Goal: Task Accomplishment & Management: Manage account settings

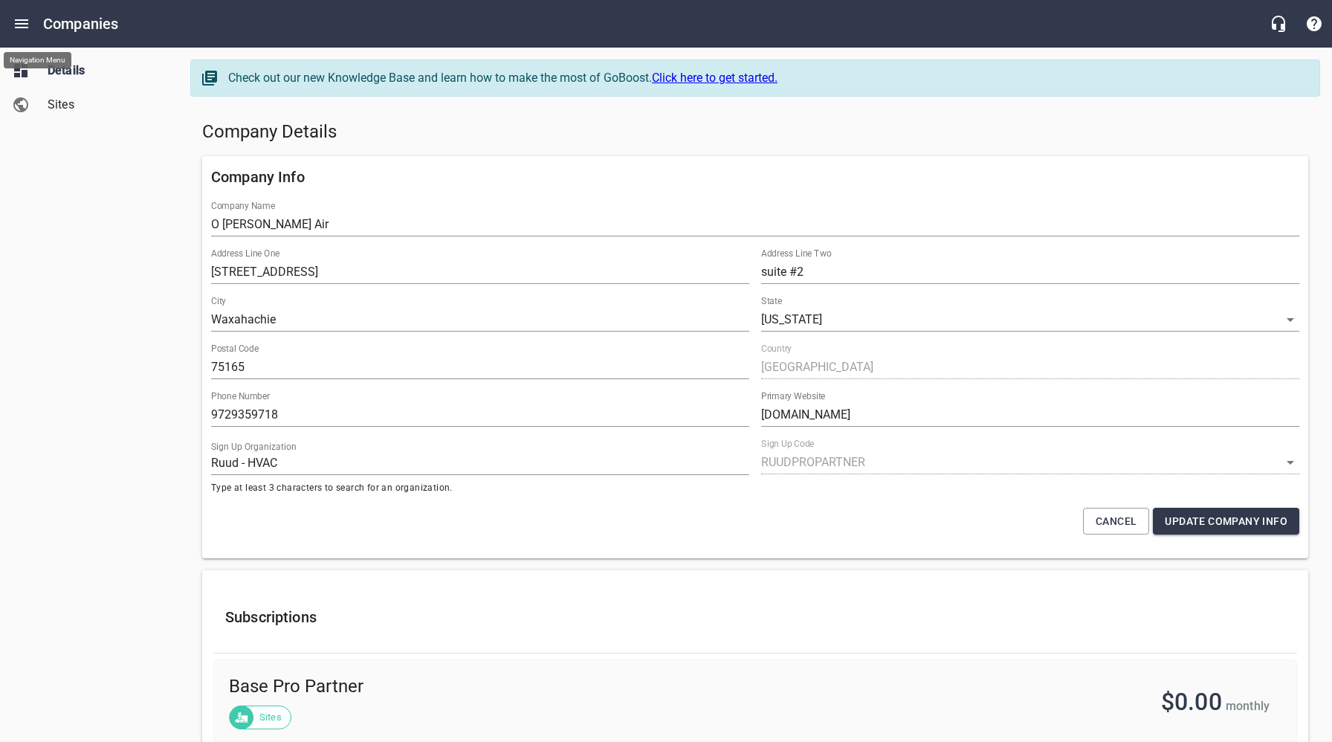
select select "[US_STATE]"
select select "63"
click at [26, 22] on icon "Open drawer" at bounding box center [22, 24] width 18 height 18
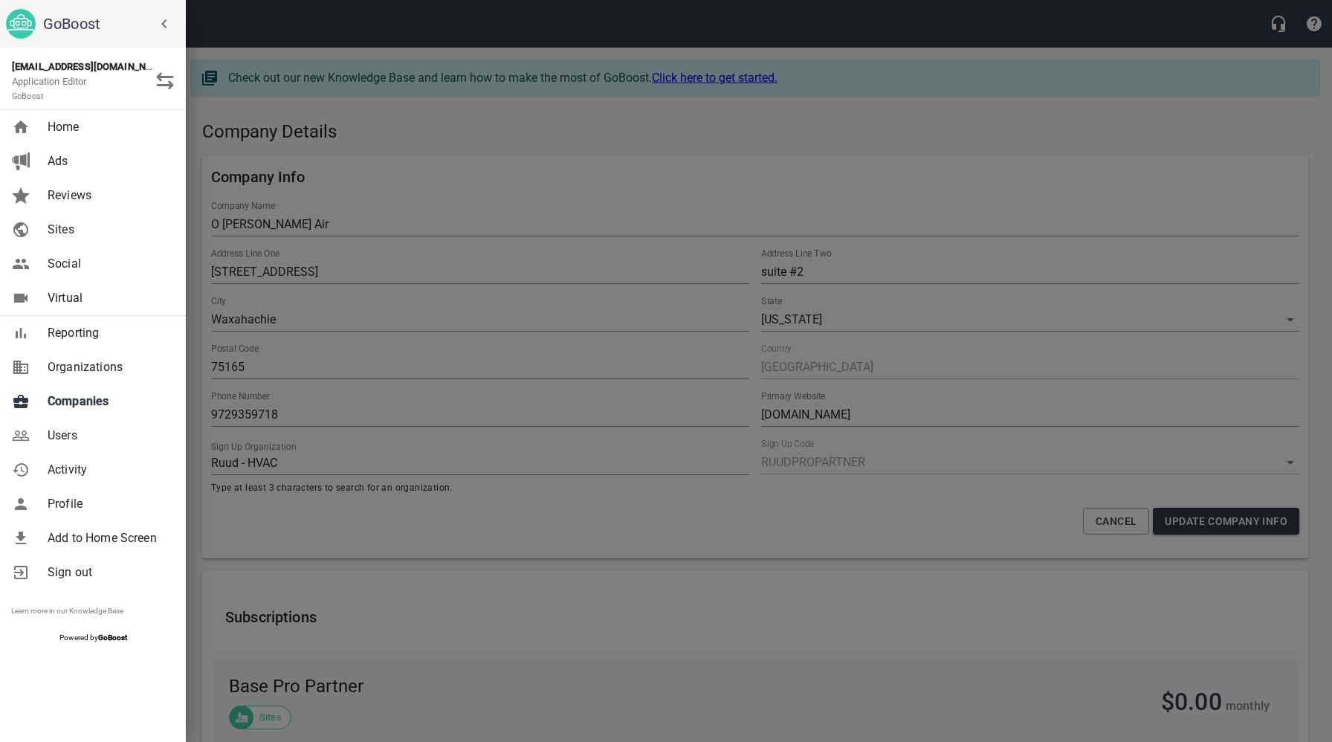
click at [81, 402] on span "Companies" at bounding box center [108, 401] width 120 height 18
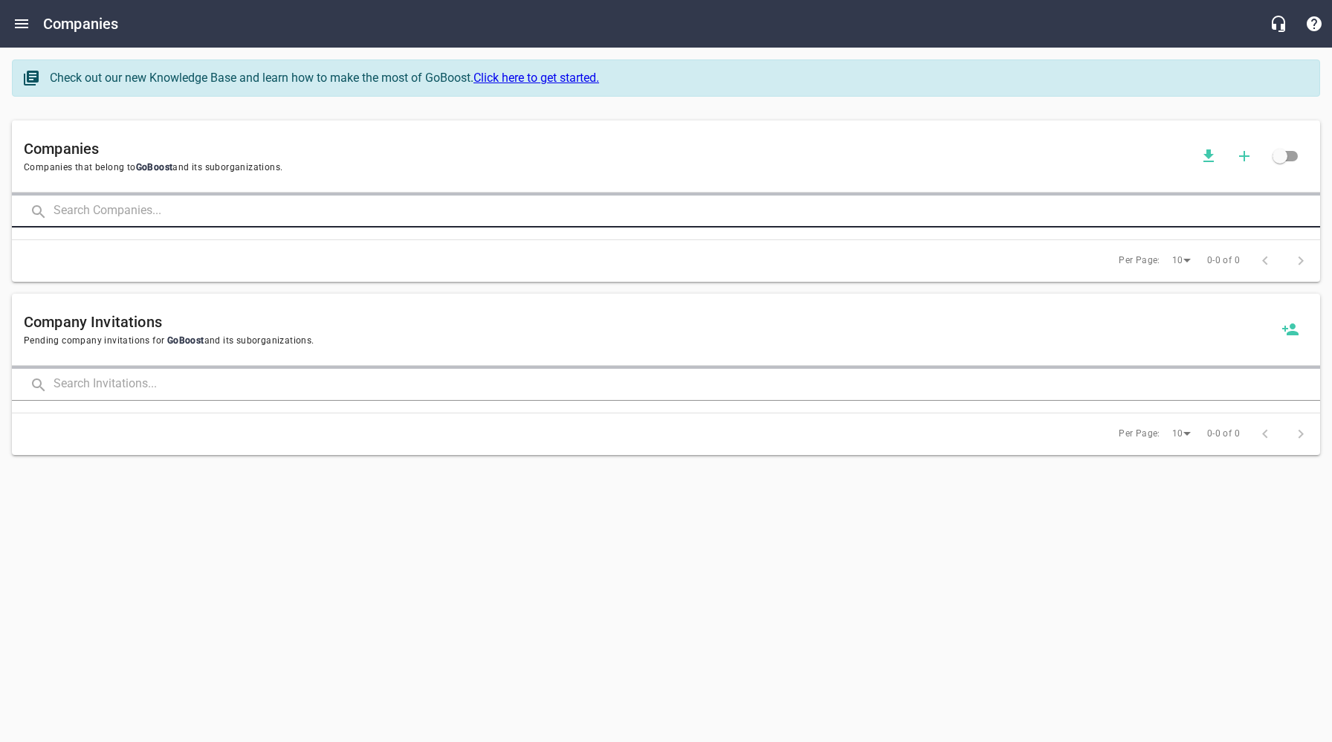
click at [217, 208] on input "text" at bounding box center [687, 211] width 1266 height 32
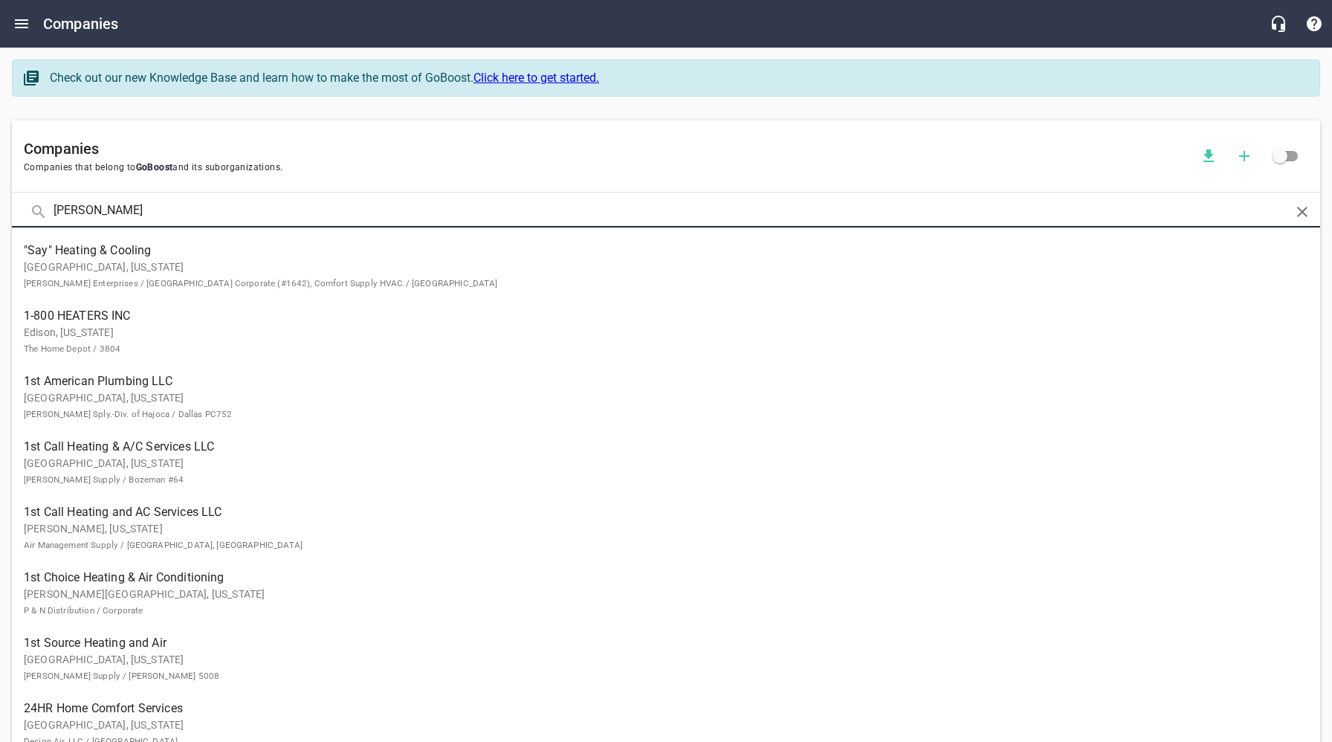
type input "[PERSON_NAME]"
click button at bounding box center [0, 0] width 0 height 0
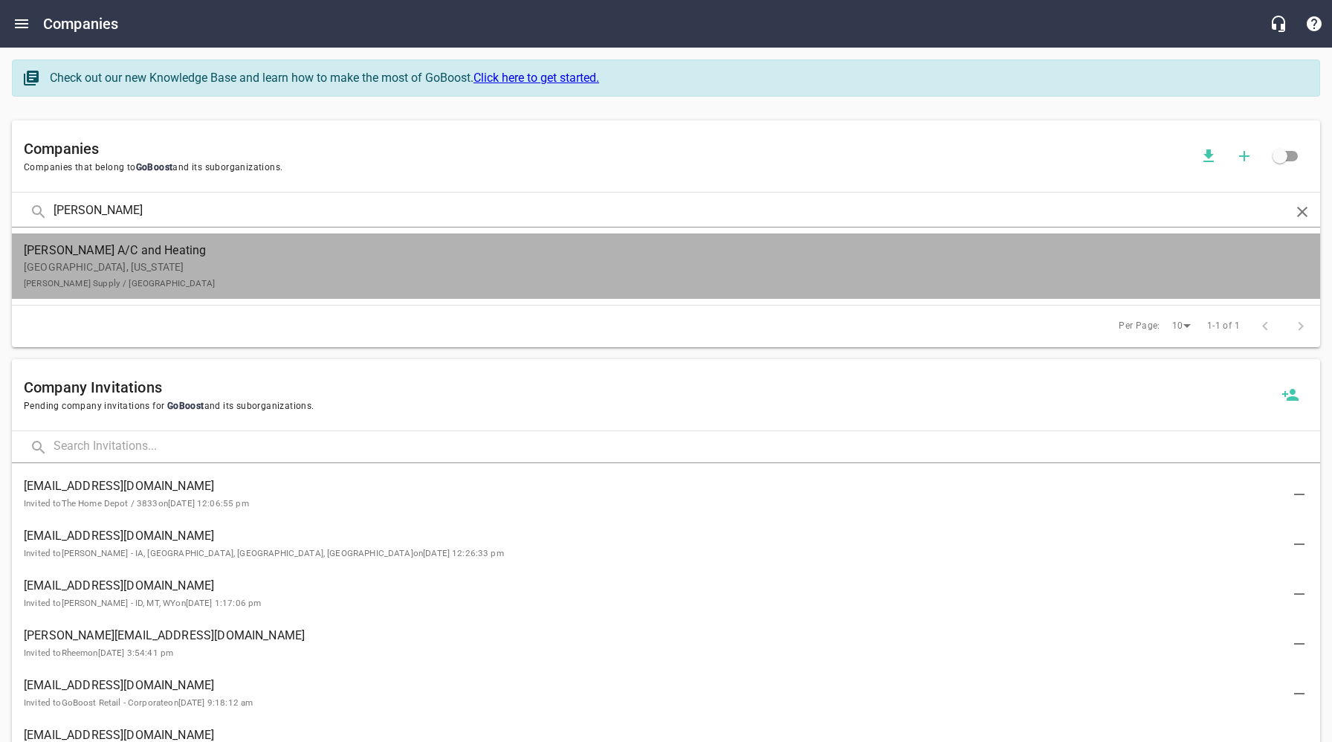
click at [189, 257] on span "[PERSON_NAME] A/C and Heating" at bounding box center [654, 251] width 1260 height 18
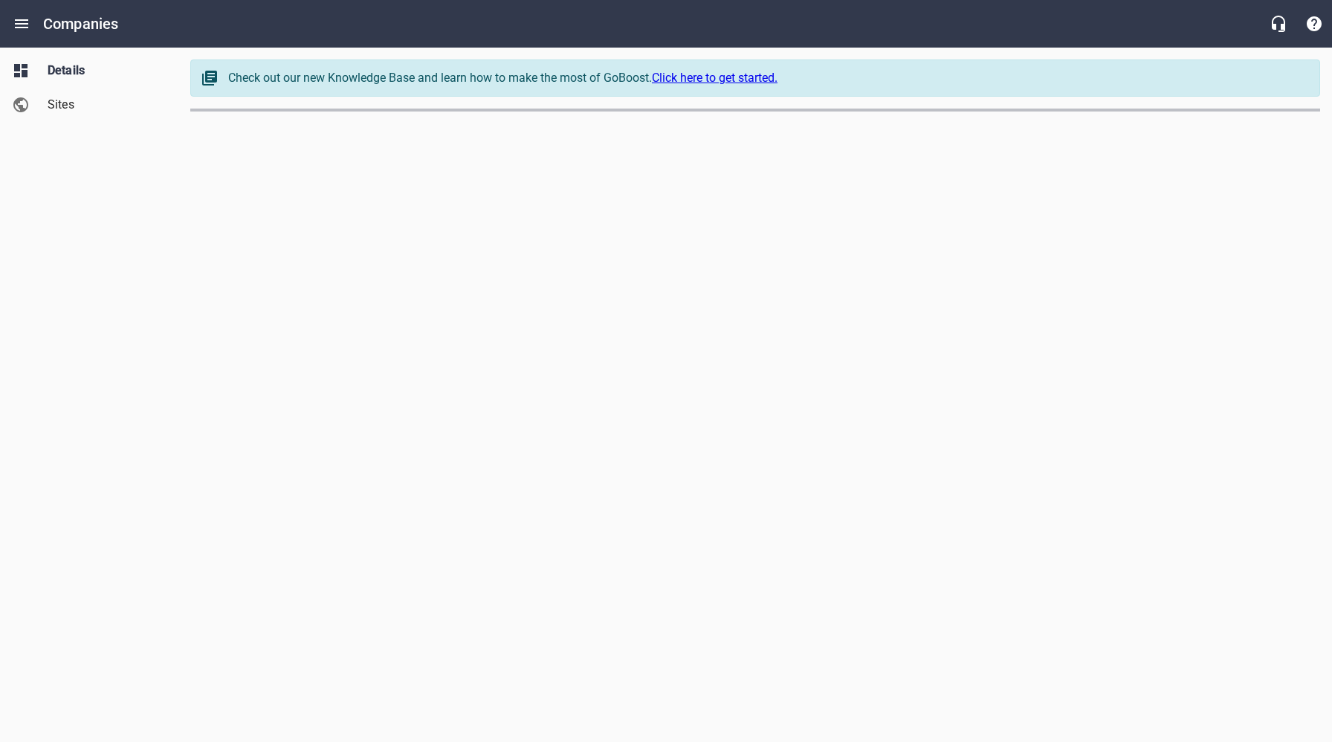
select select "[US_STATE]"
select select "63"
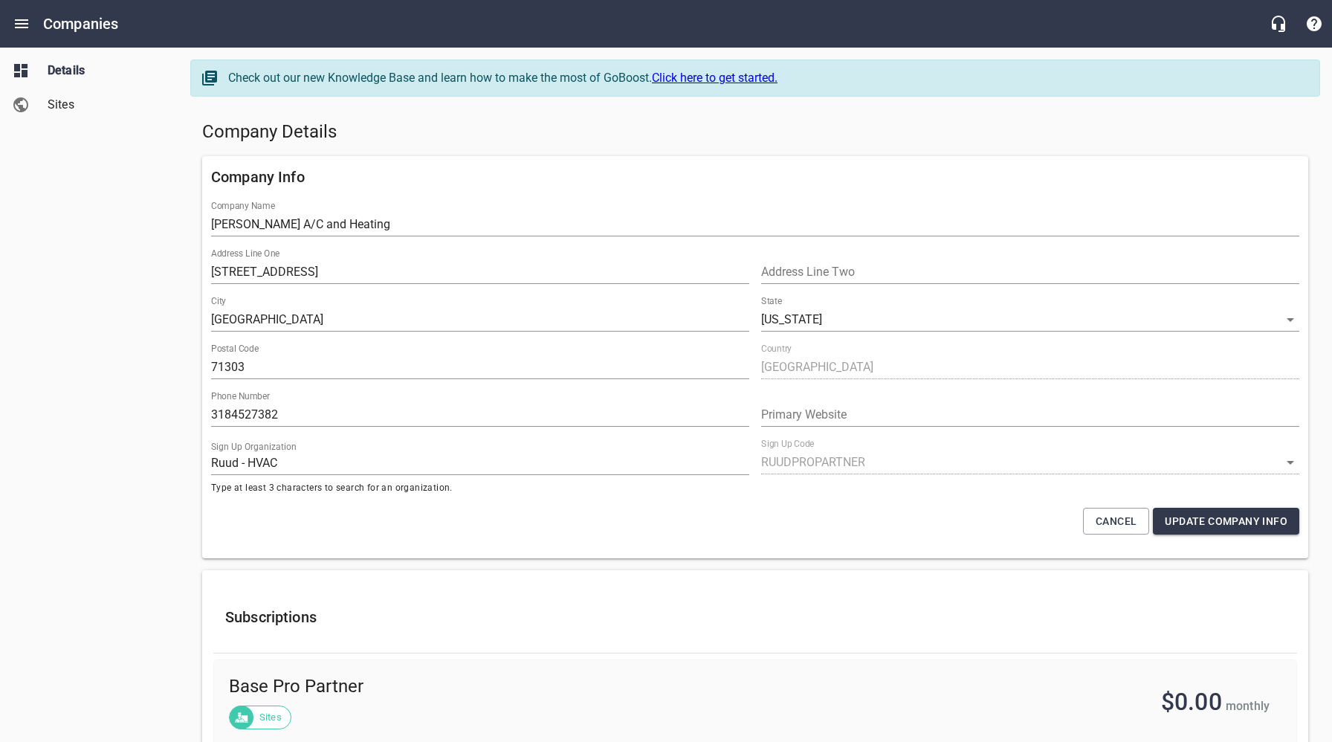
click at [611, 129] on h5 "Company Details" at bounding box center [755, 132] width 1106 height 24
click at [884, 145] on div "Company Details" at bounding box center [755, 132] width 1118 height 36
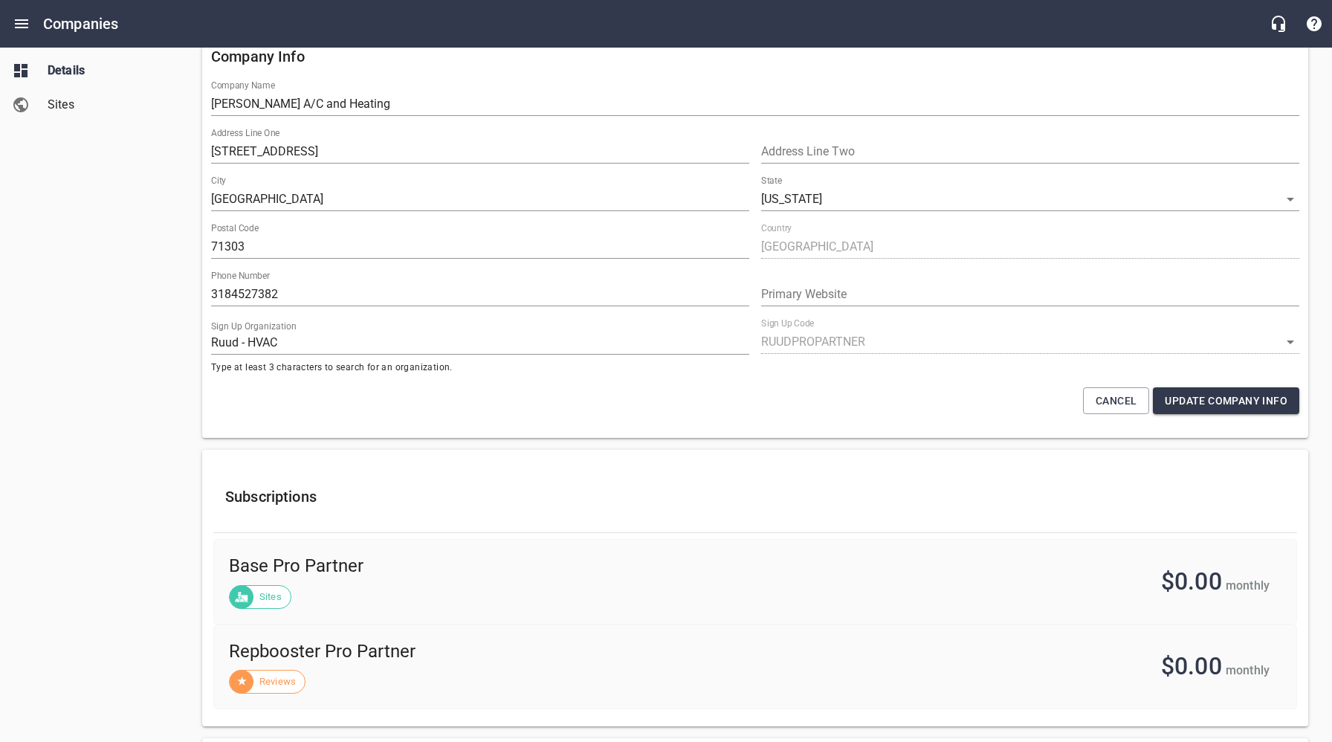
scroll to position [122, 0]
click at [100, 385] on div "Details Sites" at bounding box center [89, 371] width 179 height 742
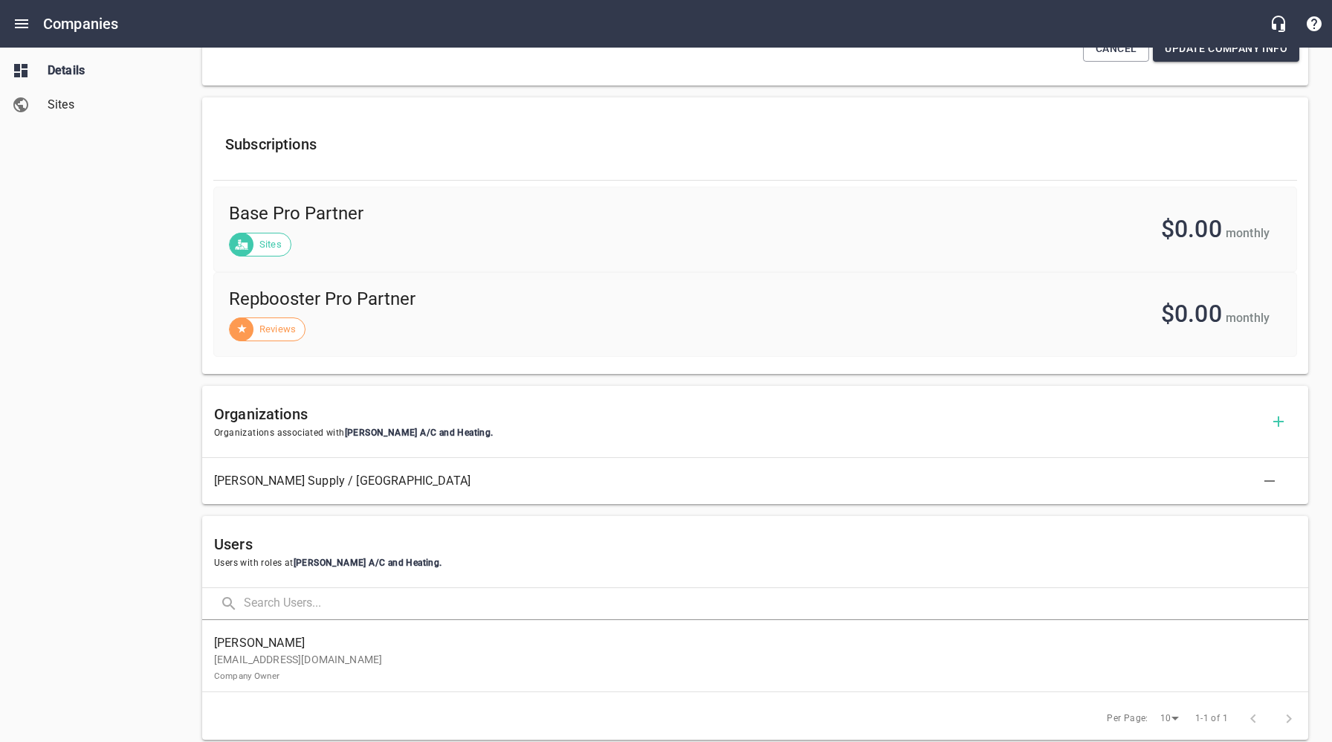
scroll to position [475, 0]
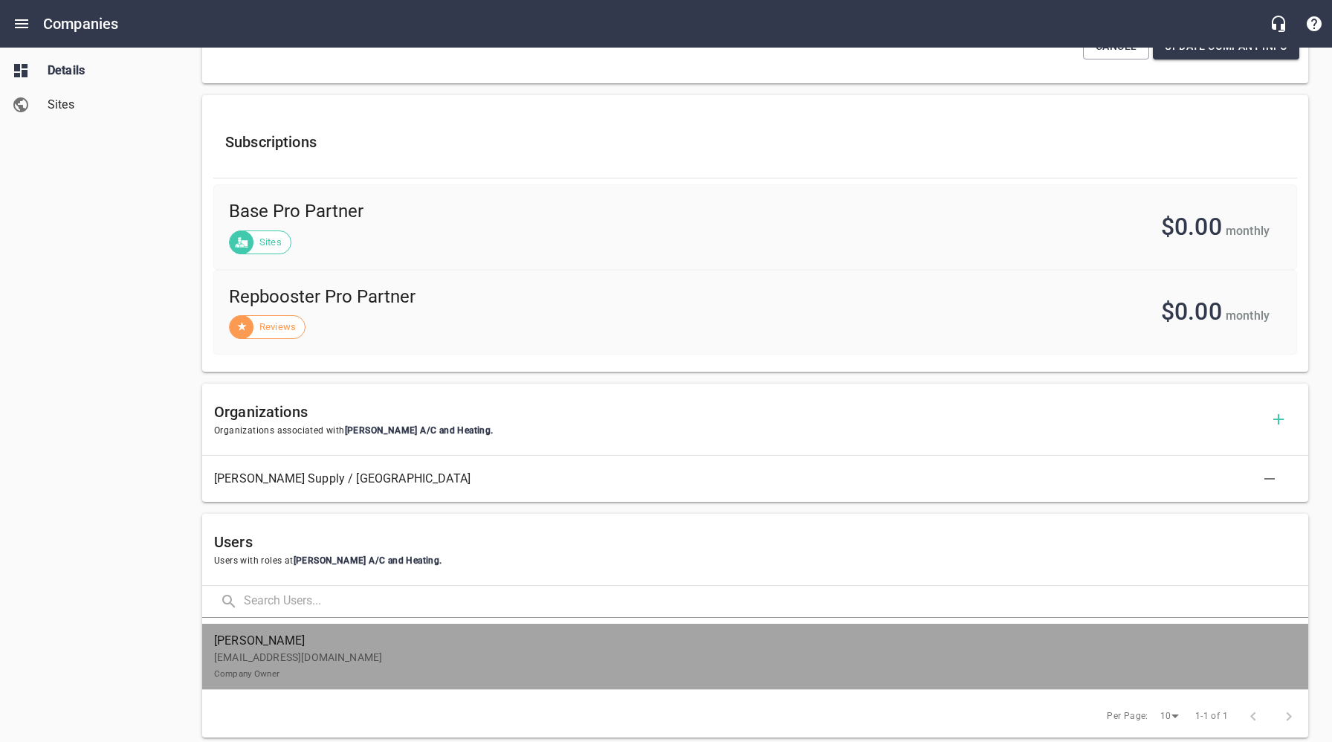
drag, startPoint x: 324, startPoint y: 661, endPoint x: 302, endPoint y: 644, distance: 27.5
click at [324, 662] on p "[EMAIL_ADDRESS][DOMAIN_NAME] Company Owner" at bounding box center [749, 664] width 1070 height 31
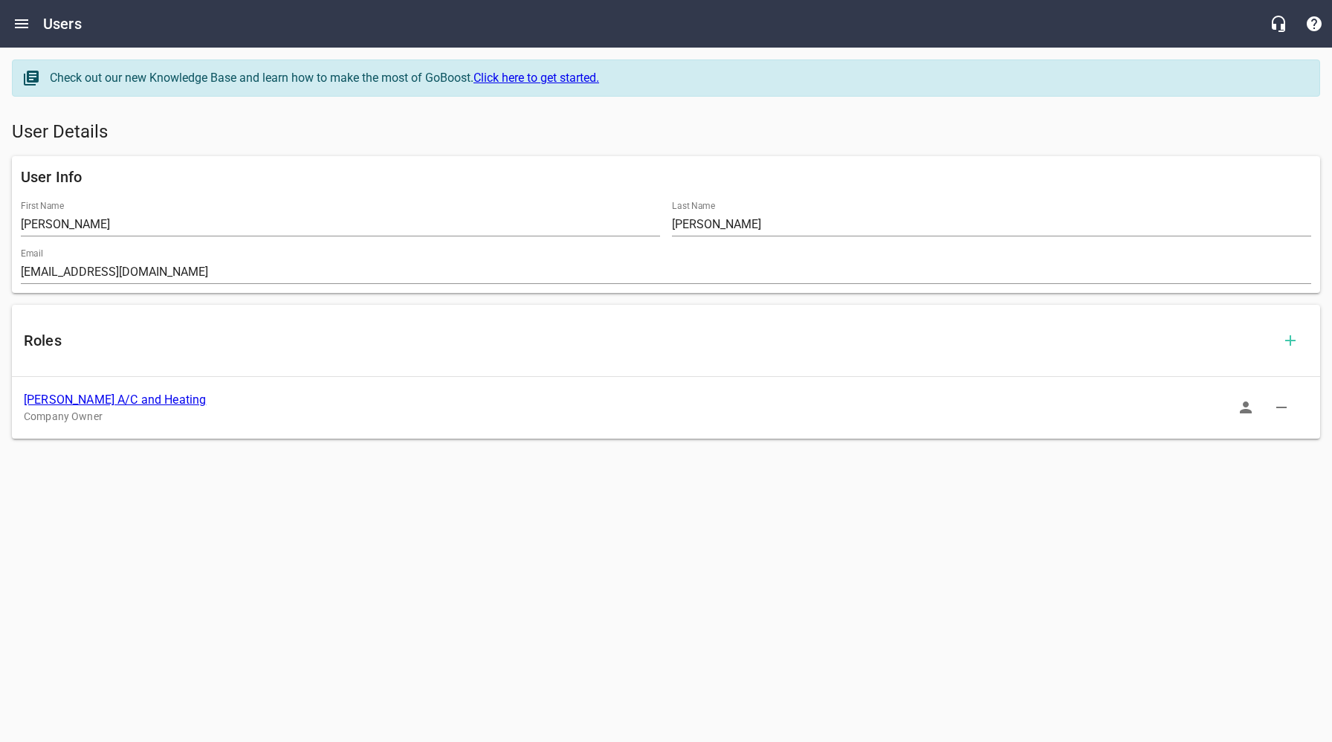
click at [81, 395] on link "[PERSON_NAME] A/C and Heating" at bounding box center [115, 399] width 182 height 14
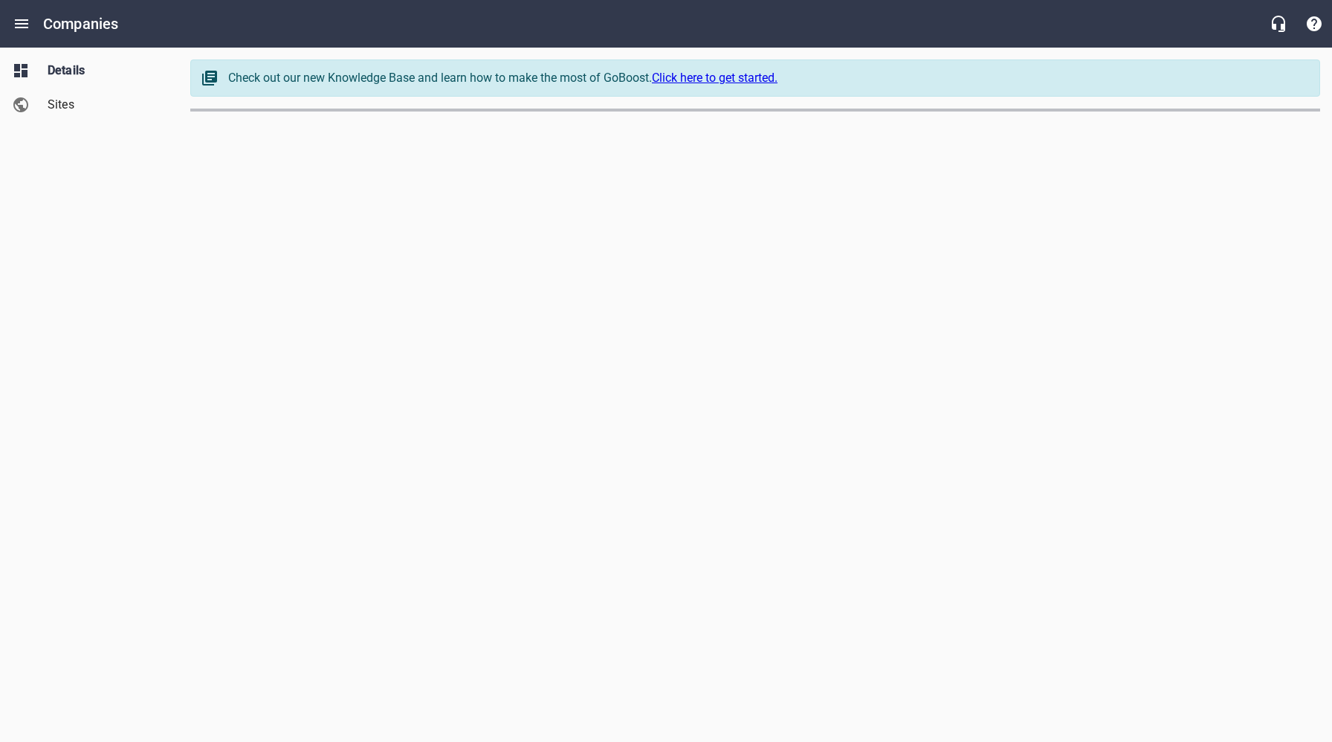
select select "[US_STATE]"
select select "63"
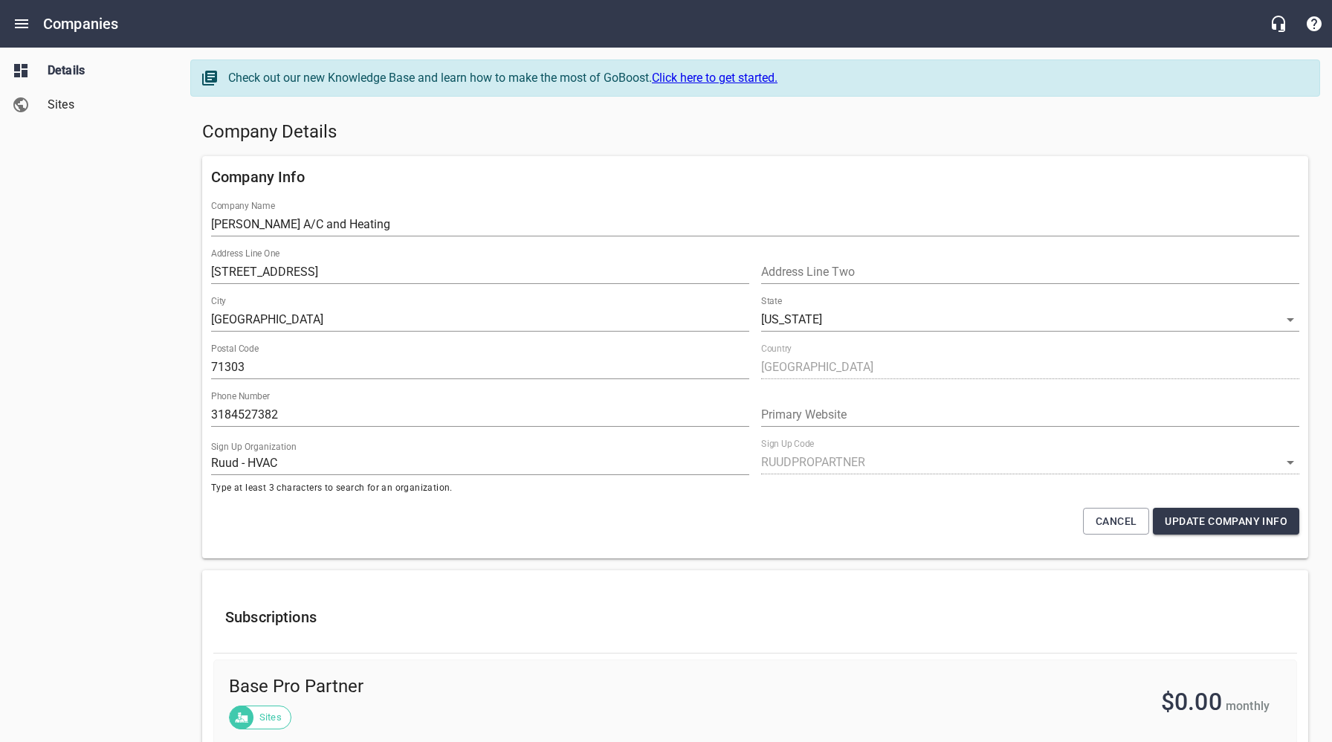
click at [150, 544] on div "Details Sites" at bounding box center [89, 371] width 179 height 742
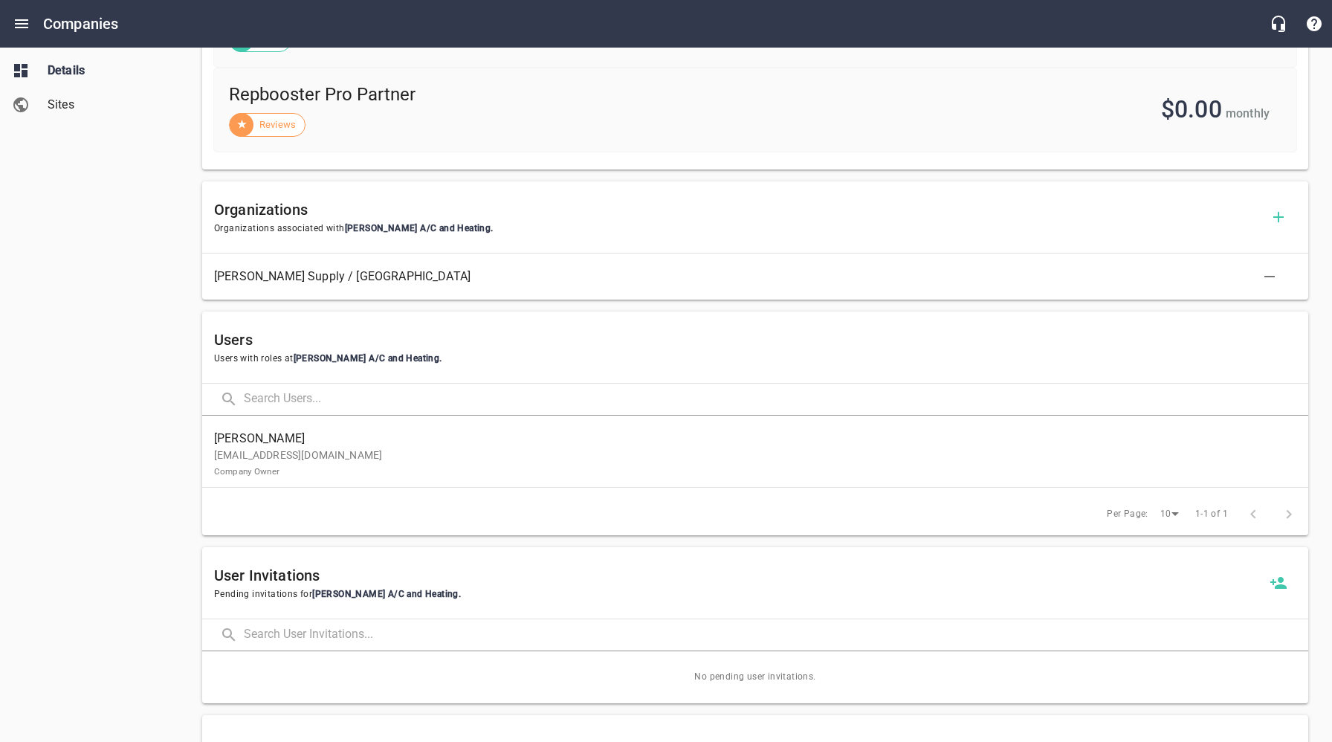
scroll to position [673, 0]
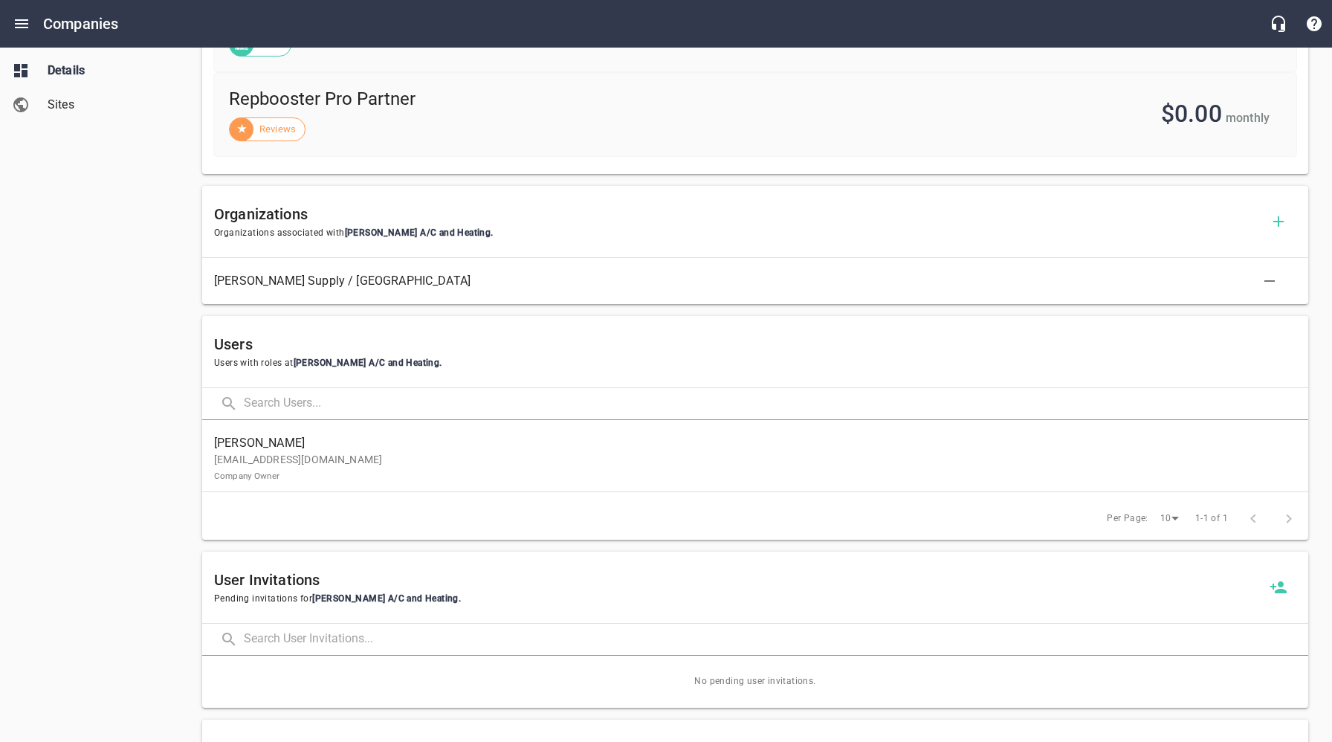
click at [292, 471] on p "[EMAIL_ADDRESS][DOMAIN_NAME] Company Owner" at bounding box center [749, 467] width 1070 height 31
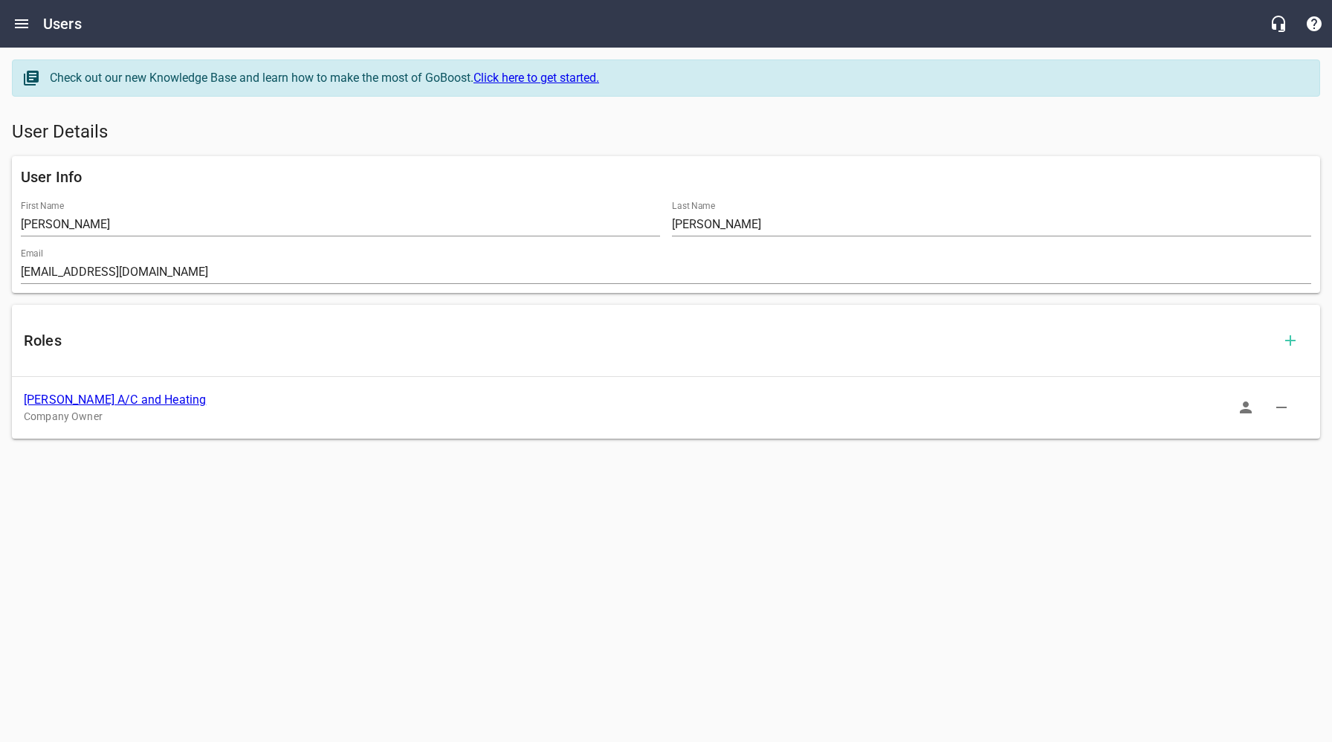
click at [1244, 406] on icon "button" at bounding box center [1246, 407] width 12 height 12
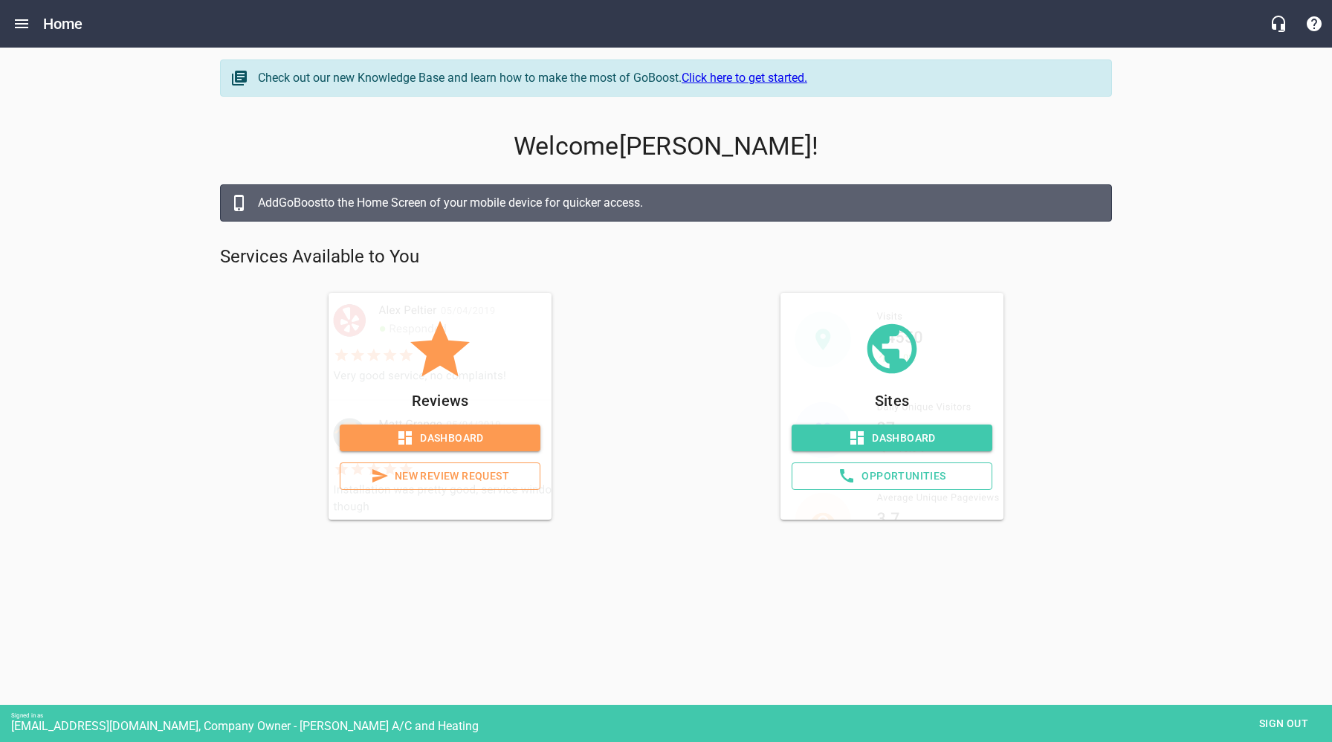
click at [1287, 724] on span "Sign out" at bounding box center [1283, 723] width 62 height 19
